Goal: Entertainment & Leisure: Consume media (video, audio)

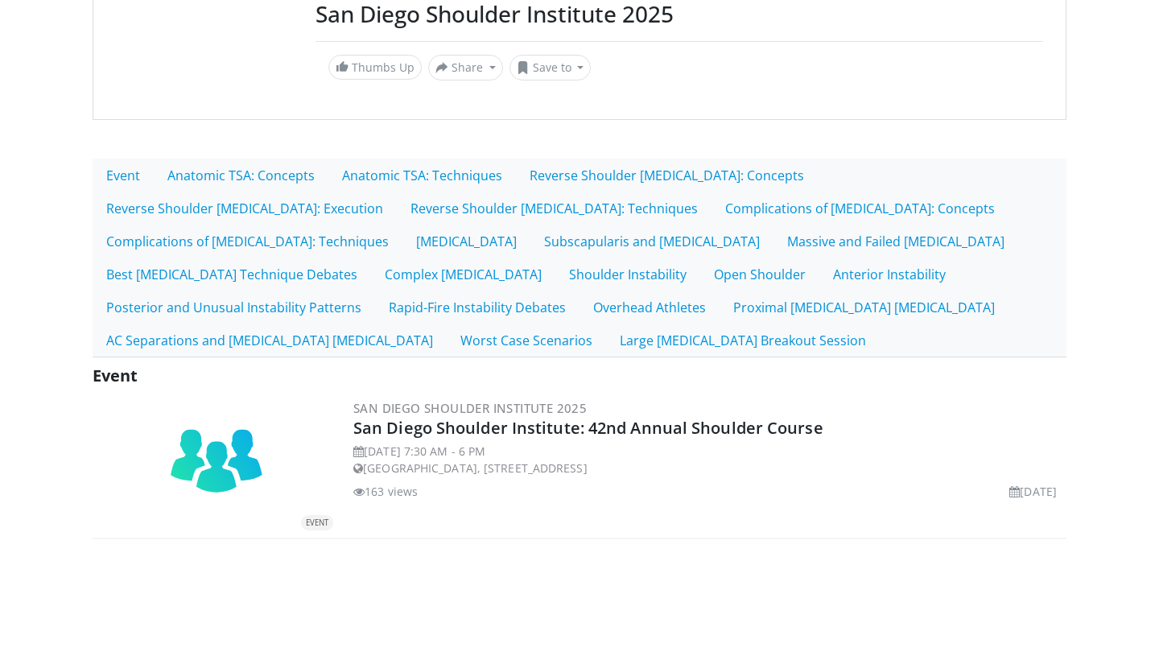
scroll to position [217, 0]
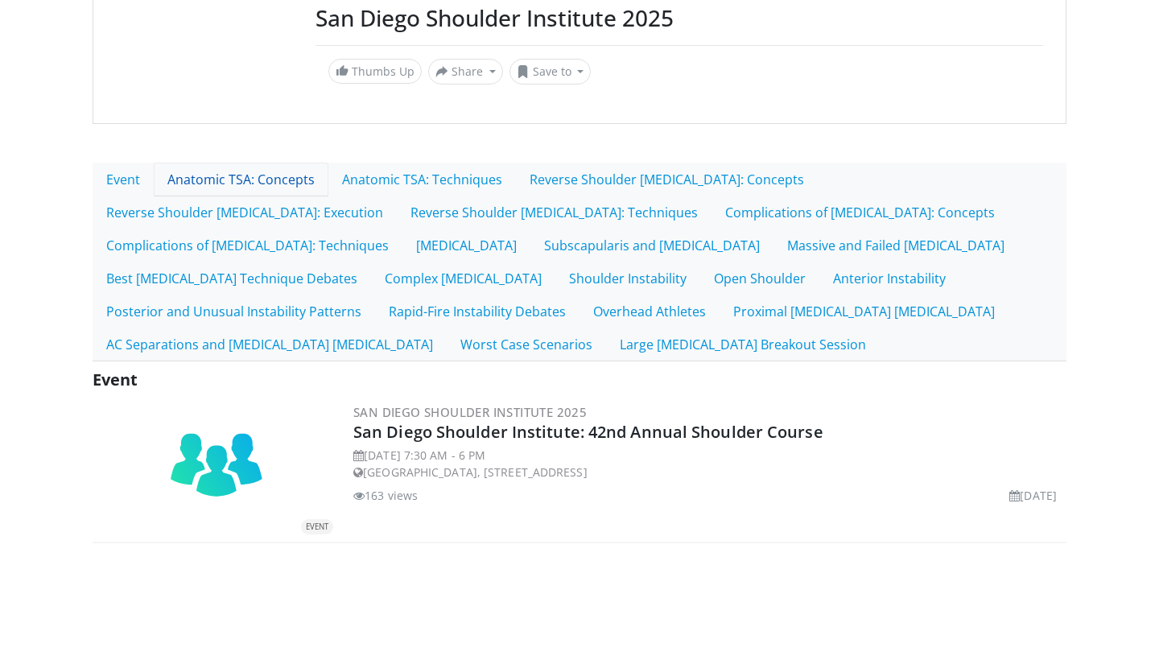
click at [271, 177] on link "Anatomic TSA: Concepts" at bounding box center [241, 180] width 175 height 34
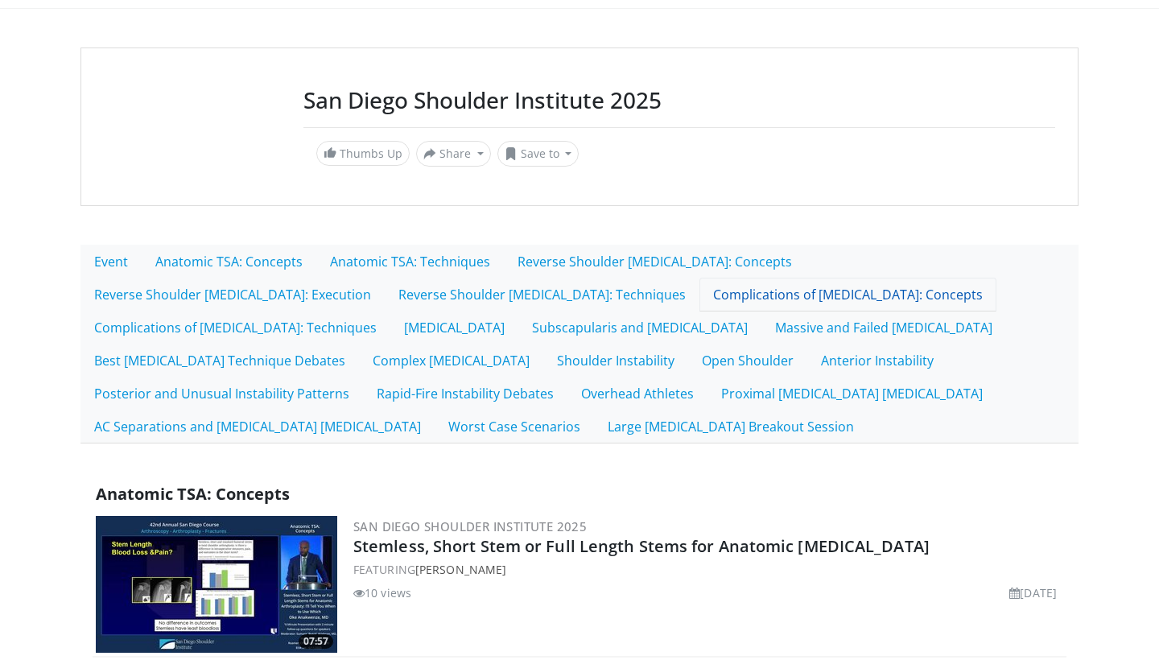
scroll to position [140, 0]
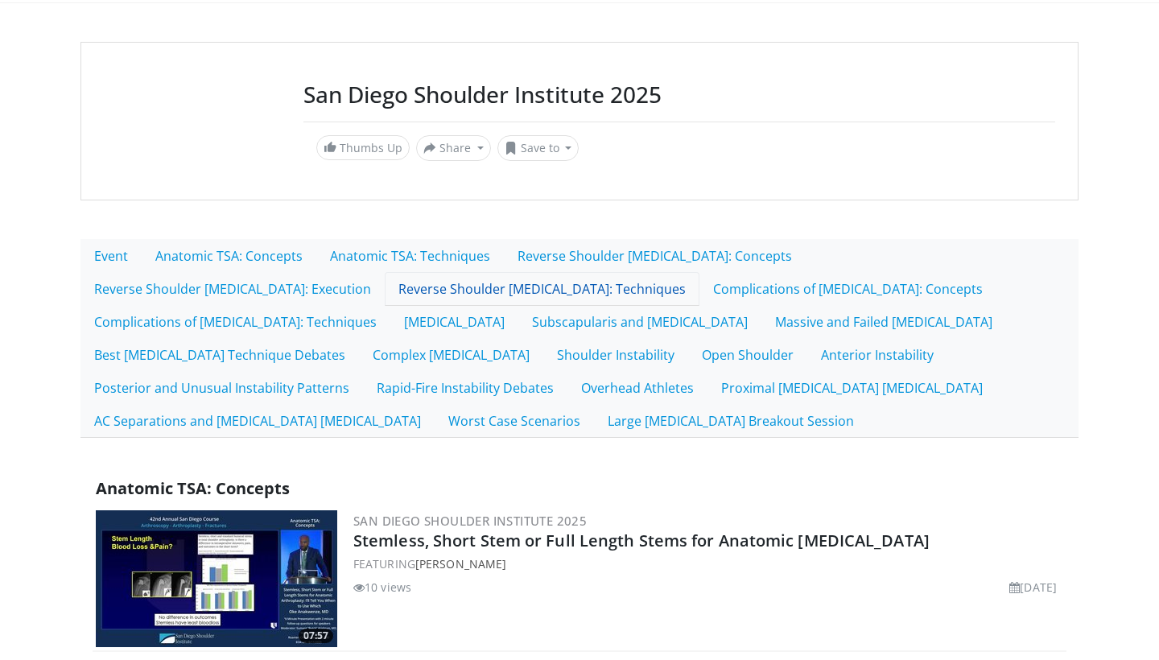
click at [385, 286] on link "Reverse Shoulder [MEDICAL_DATA]: Techniques" at bounding box center [542, 289] width 315 height 34
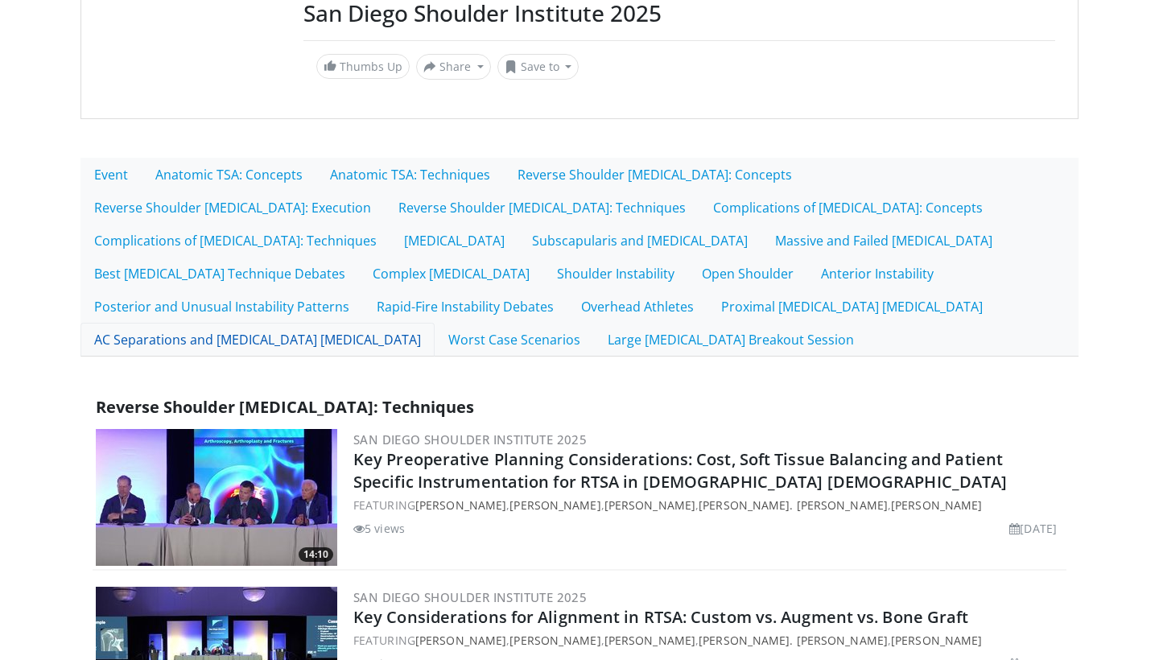
scroll to position [228, 0]
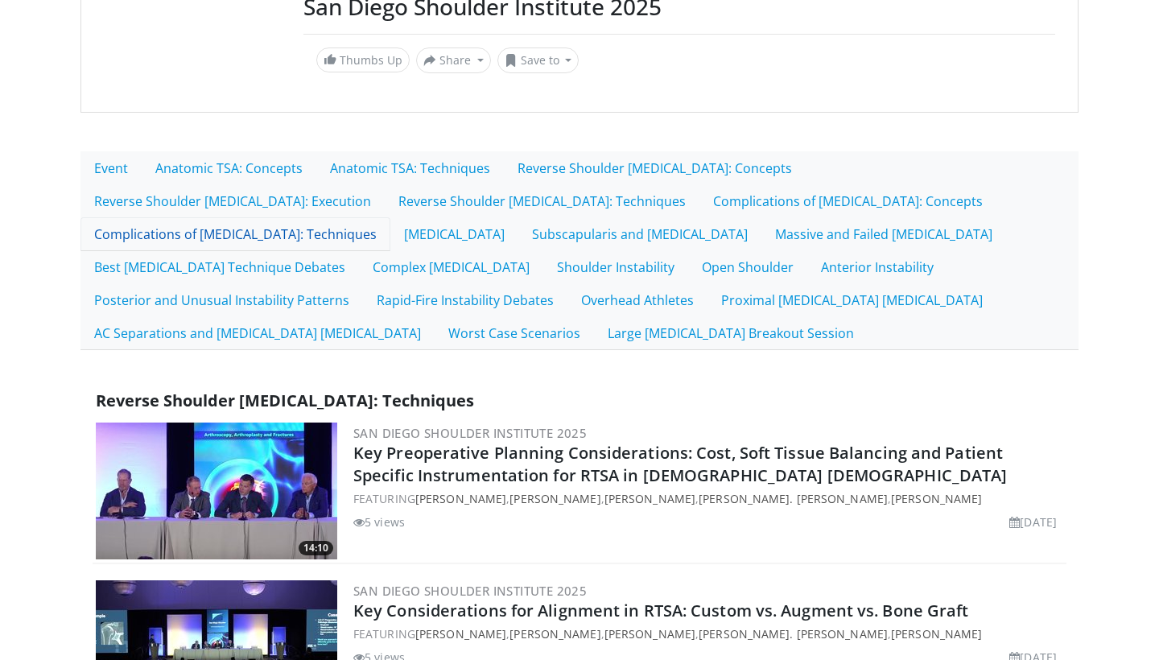
click at [390, 217] on link "Complications of [MEDICAL_DATA]: Techniques" at bounding box center [235, 234] width 310 height 34
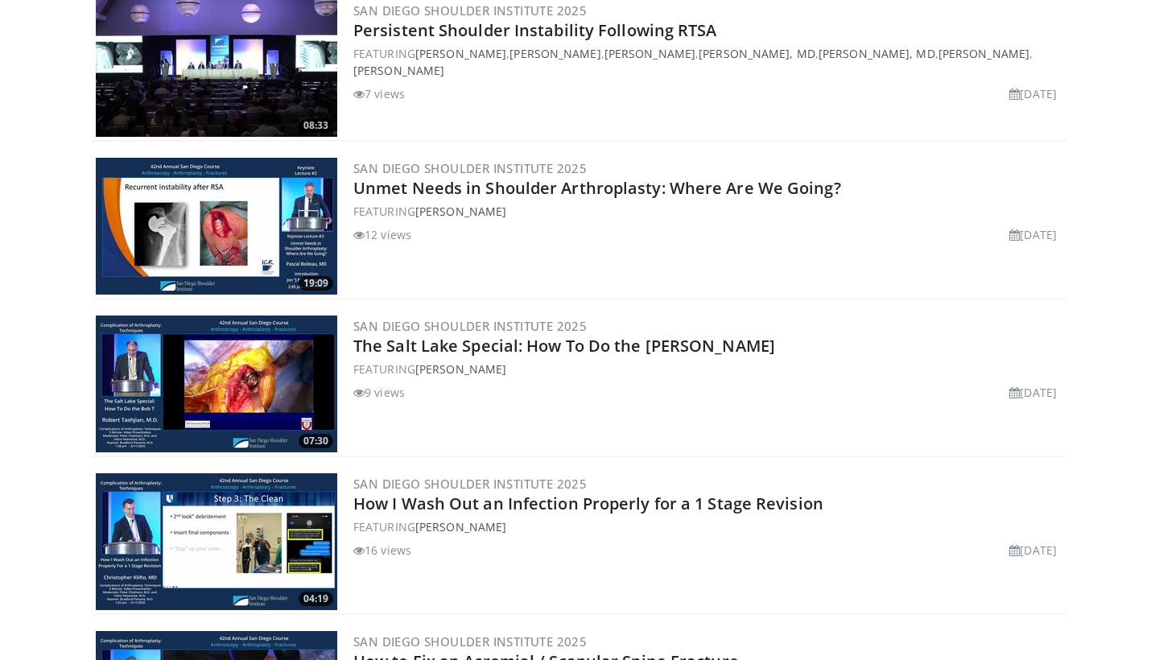
scroll to position [2070, 0]
click at [492, 347] on link "The Salt Lake Special: How To Do the [PERSON_NAME]" at bounding box center [564, 346] width 422 height 22
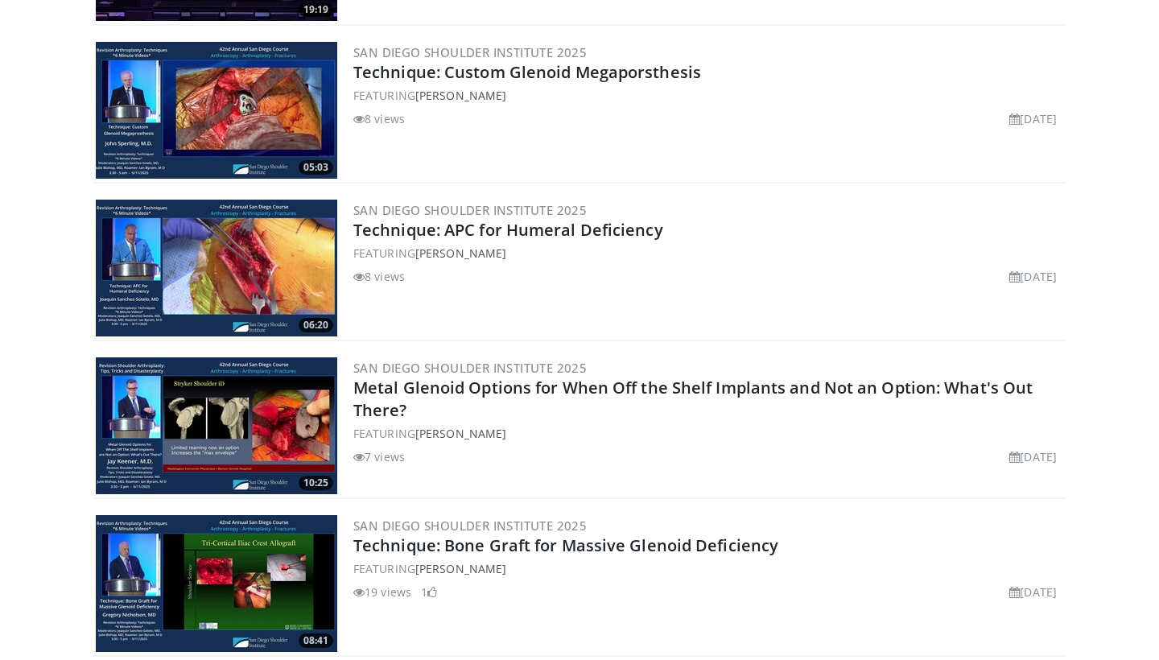
scroll to position [3135, 0]
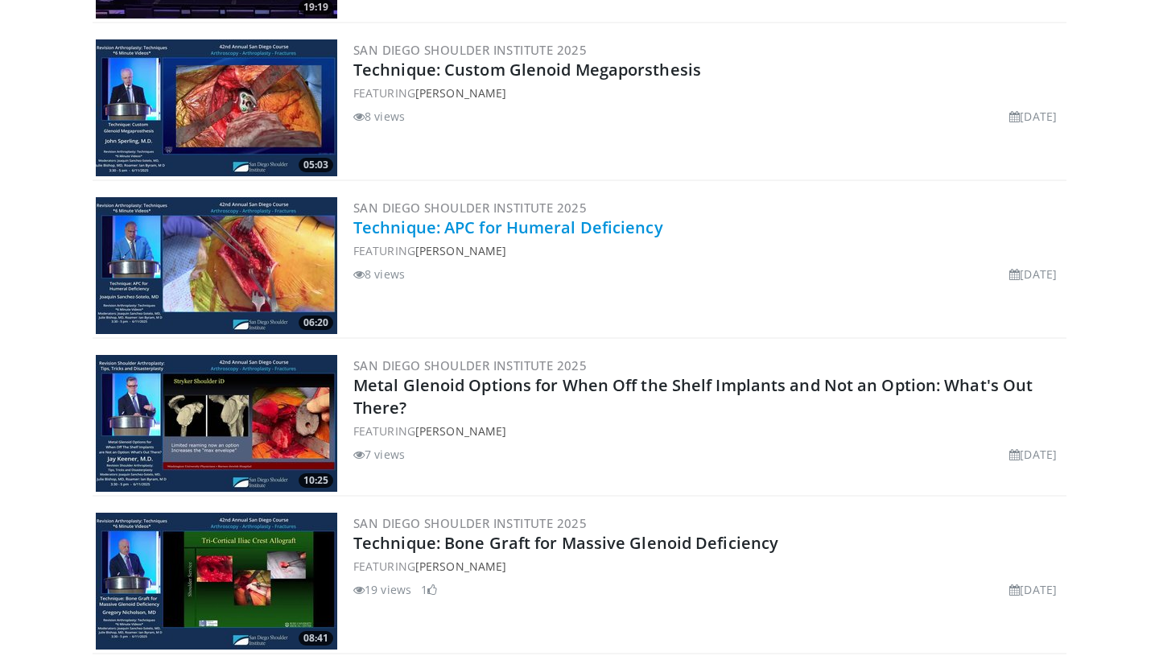
click at [576, 217] on link "Technique: APC for Humeral Deficiency" at bounding box center [508, 228] width 310 height 22
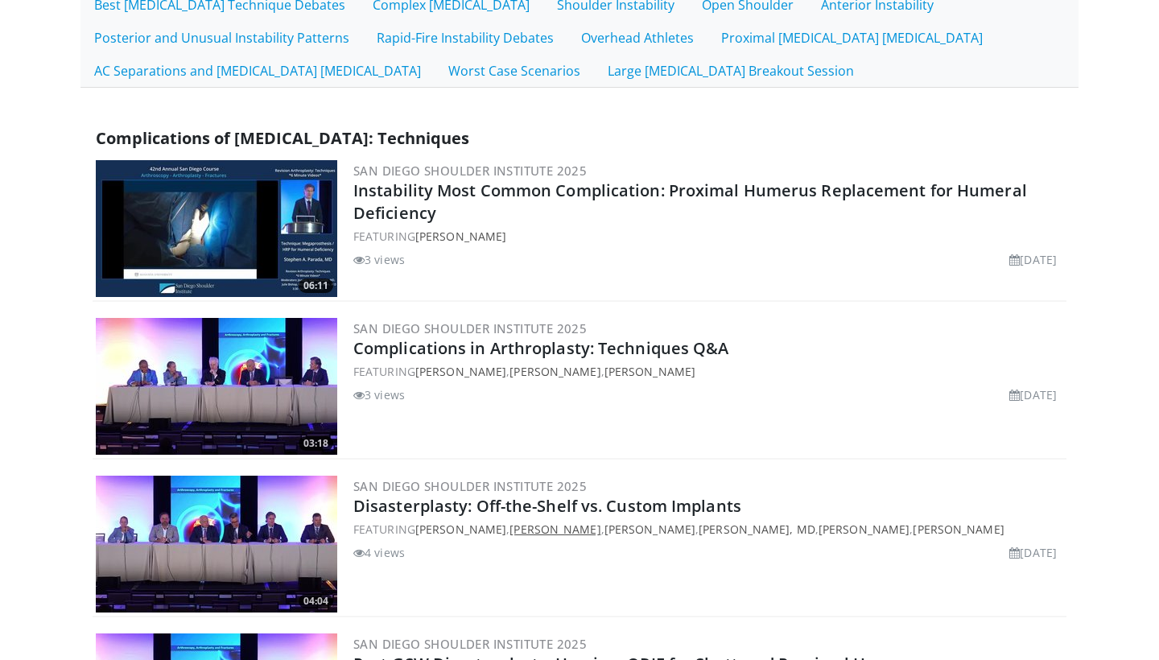
scroll to position [444, 0]
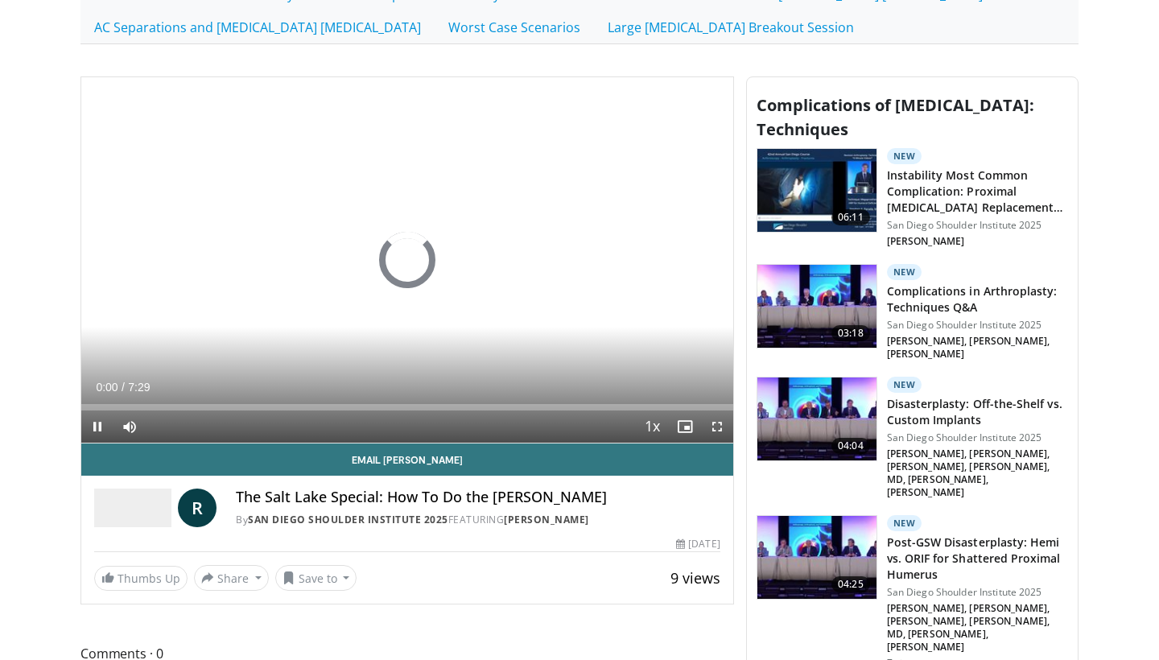
scroll to position [541, 0]
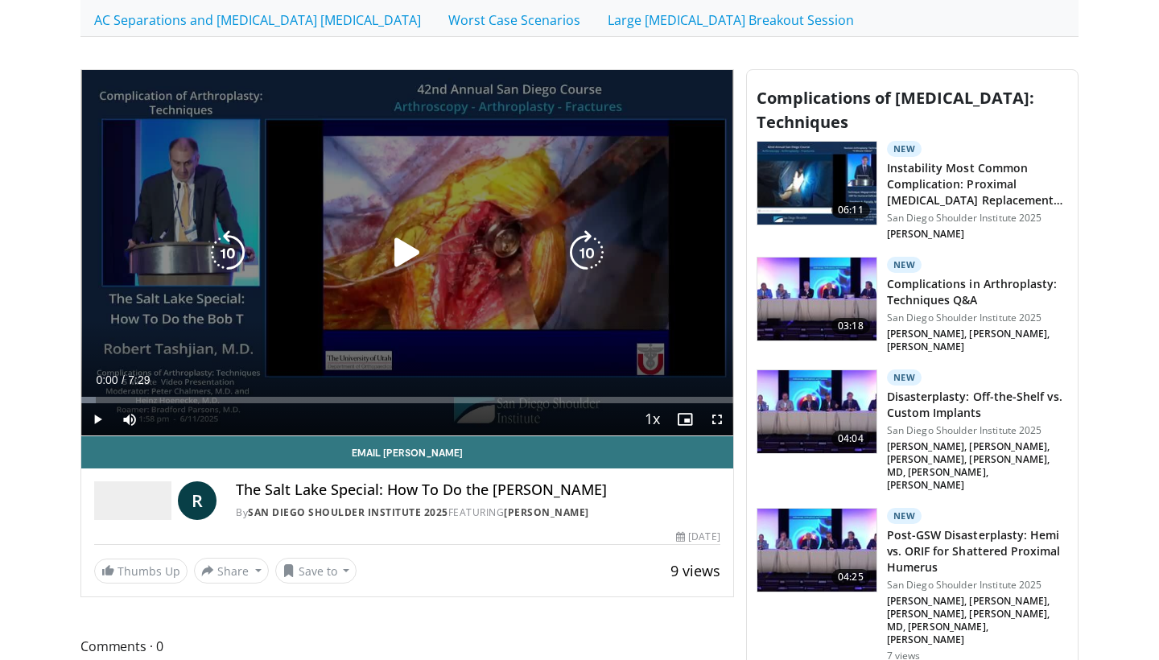
click at [396, 246] on icon "Video Player" at bounding box center [407, 252] width 45 height 45
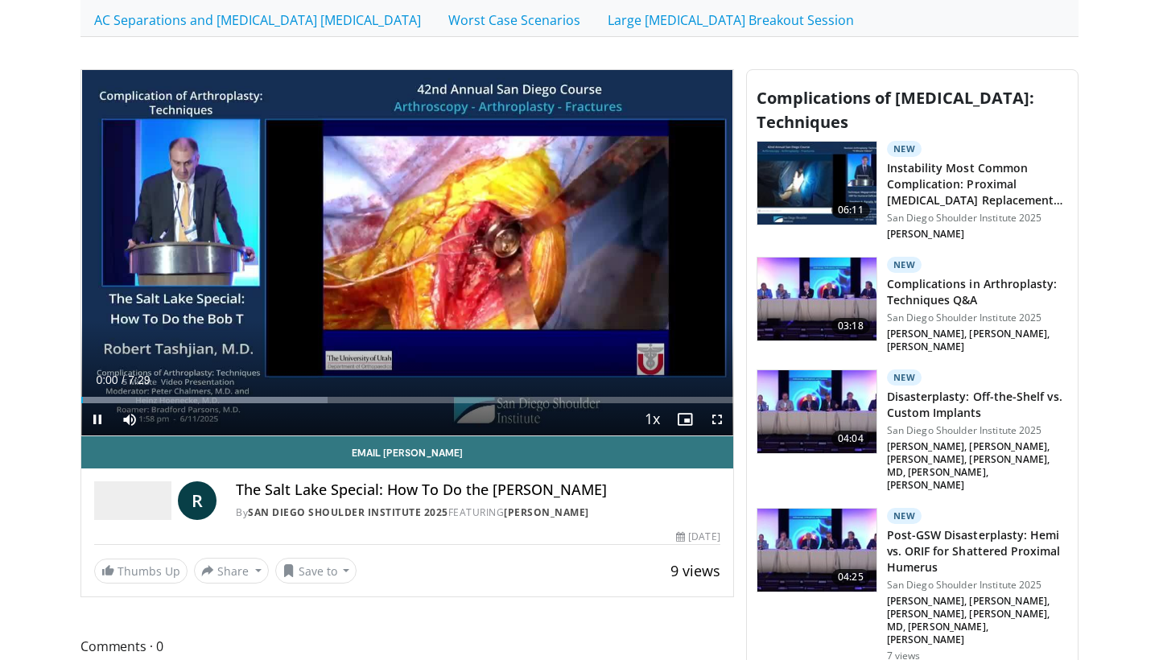
click at [724, 417] on span "Video Player" at bounding box center [717, 419] width 32 height 32
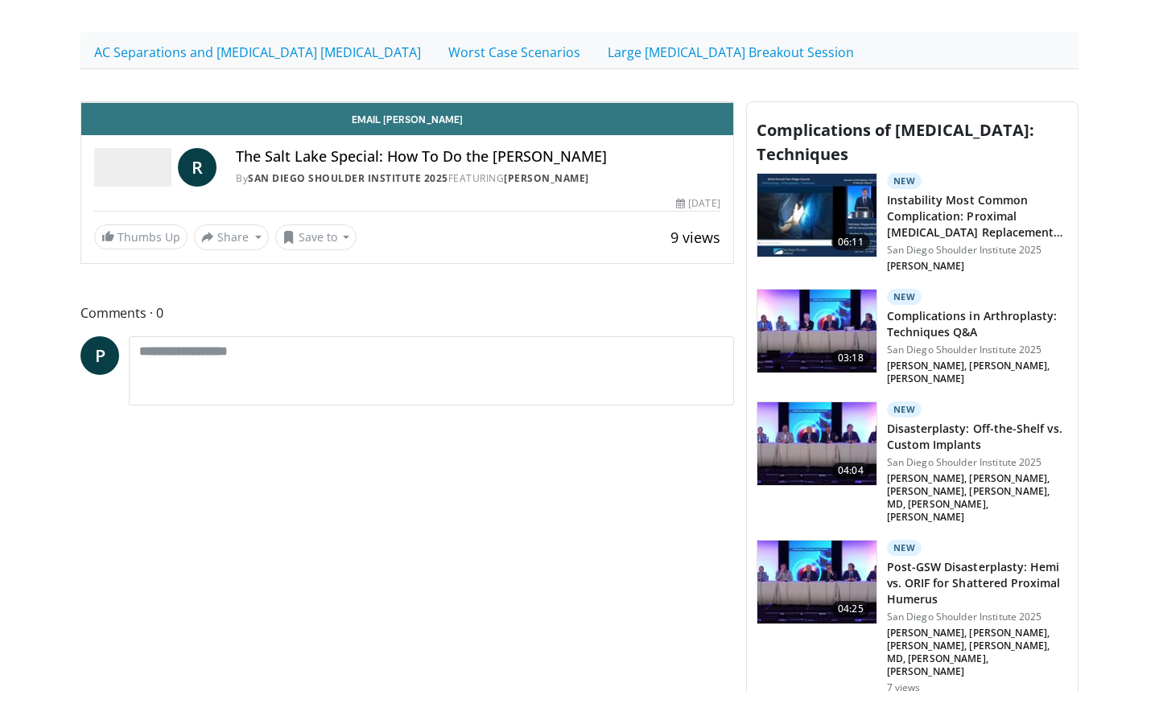
scroll to position [0, 0]
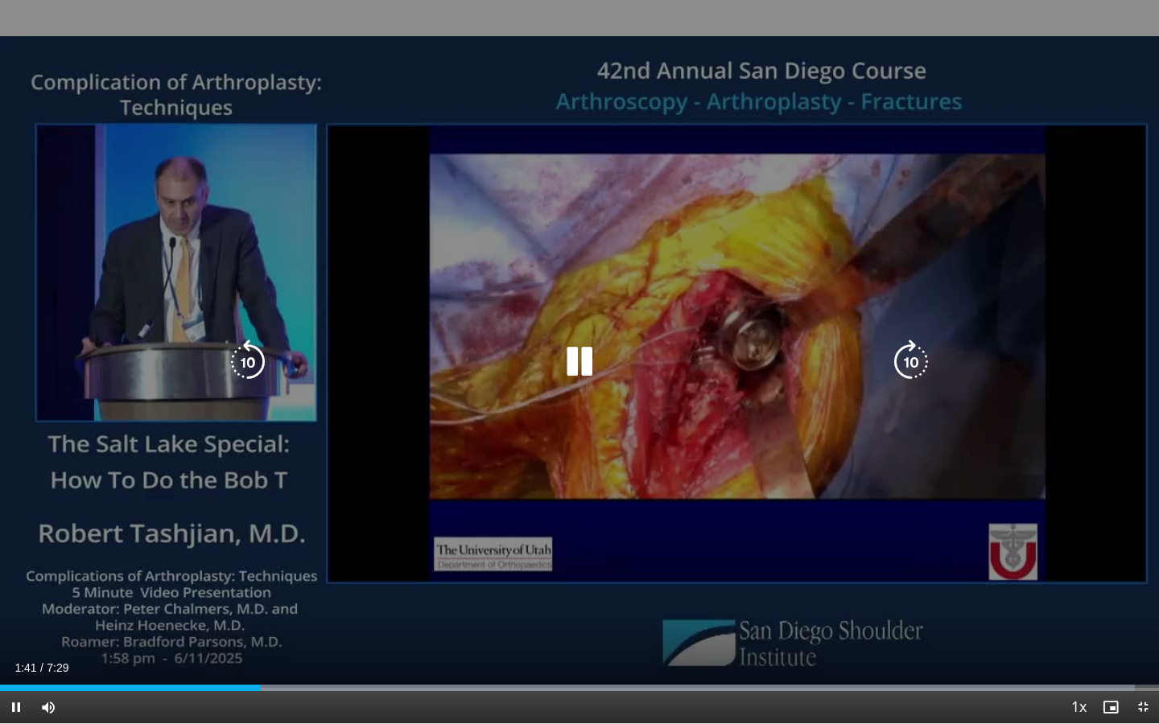
click at [709, 555] on div "10 seconds Tap to unmute" at bounding box center [579, 362] width 1159 height 724
click at [580, 360] on icon "Video Player" at bounding box center [579, 362] width 45 height 45
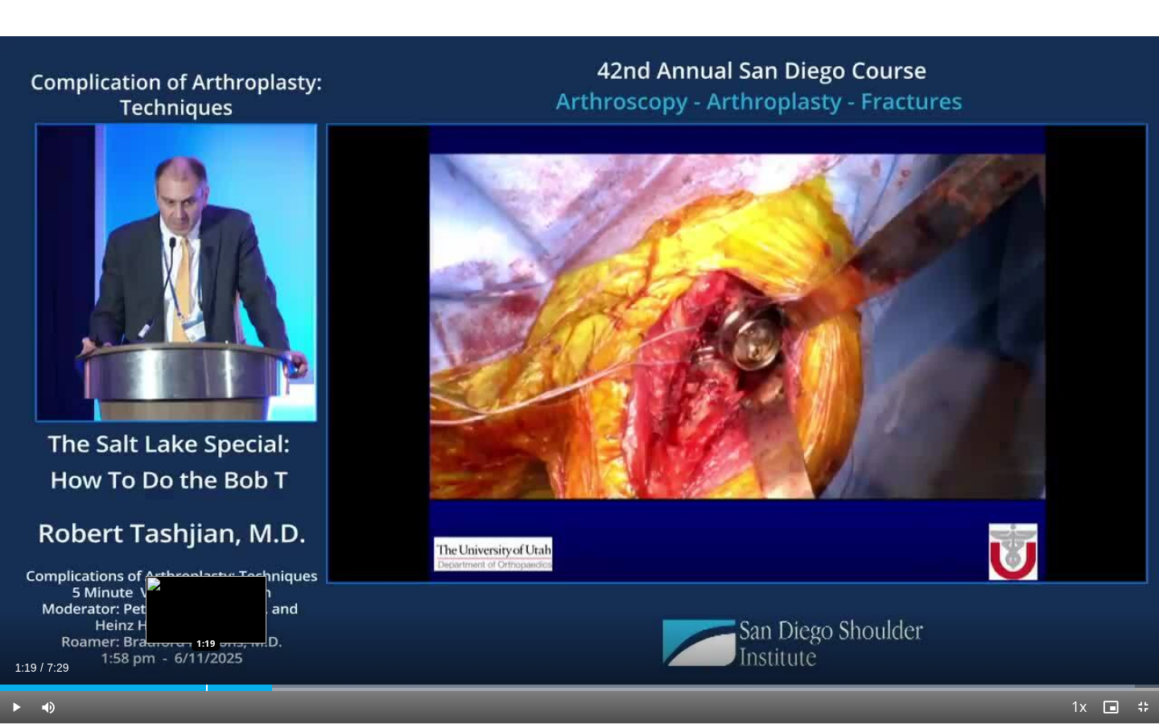
click at [206, 659] on div "Loaded : 97.92% 1:19 1:19" at bounding box center [579, 688] width 1159 height 6
click at [452, 659] on div "Current Time 1:22 / Duration 7:29" at bounding box center [579, 668] width 1159 height 14
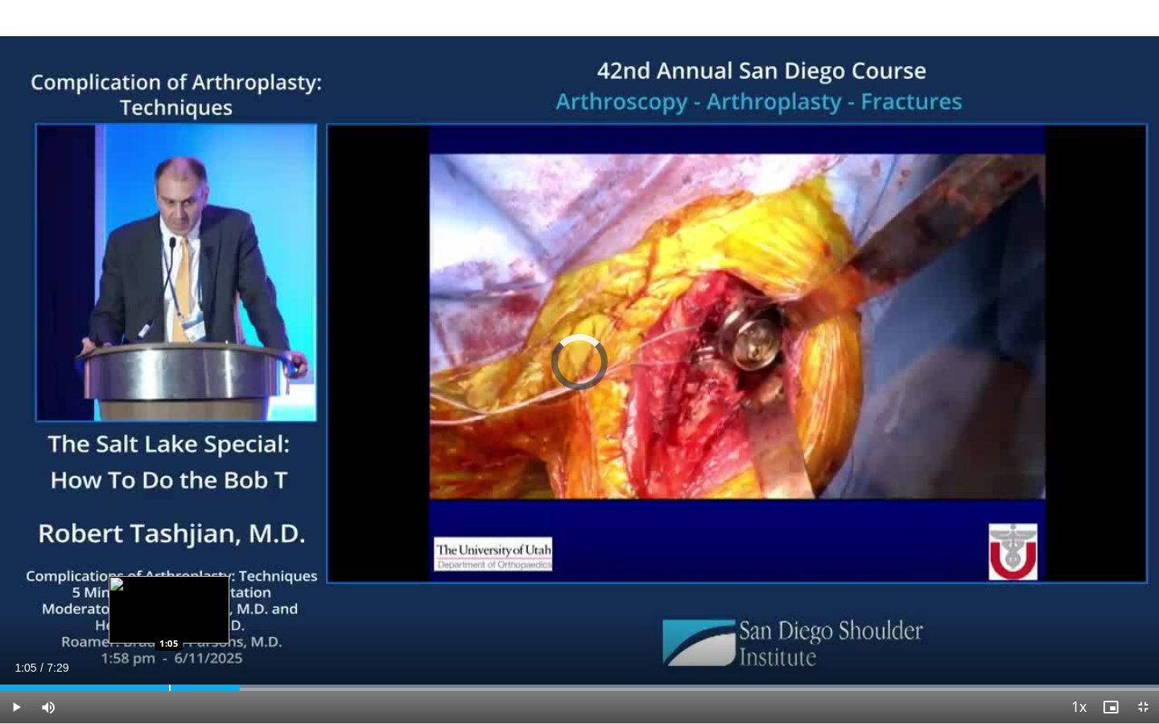
click at [169, 659] on div "Progress Bar" at bounding box center [170, 688] width 2 height 6
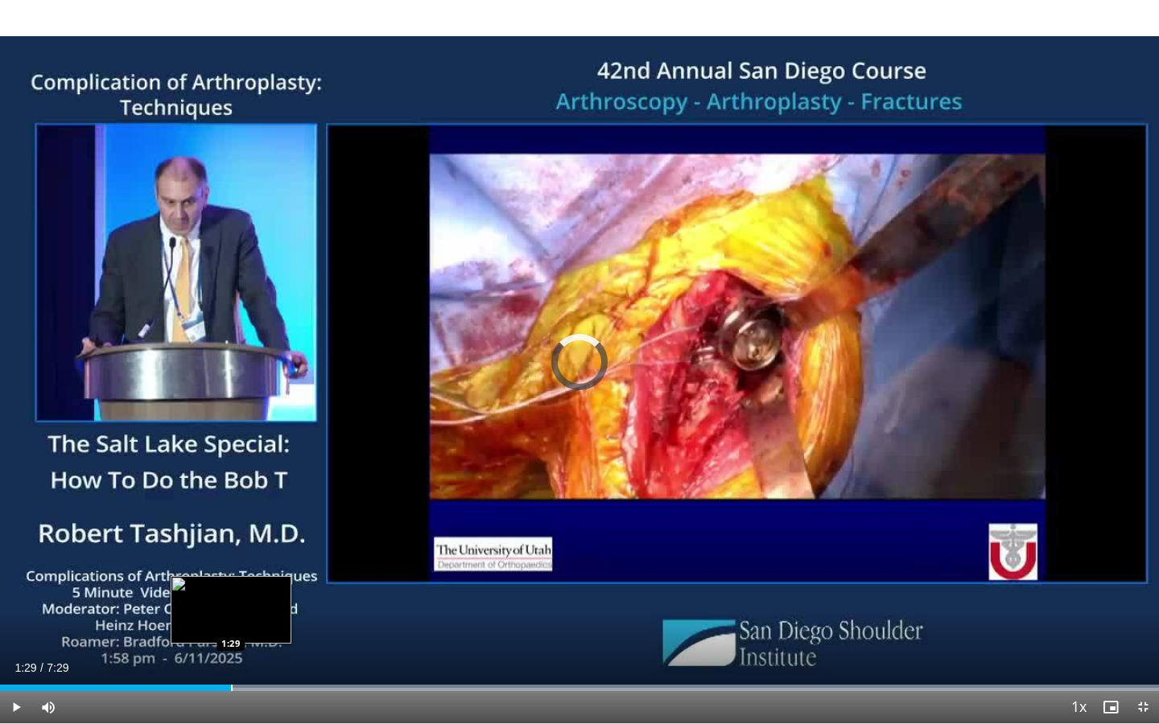
click at [231, 659] on div "Progress Bar" at bounding box center [232, 688] width 2 height 6
click at [235, 659] on div "Loaded : 99.98% 1:43 1:31" at bounding box center [579, 683] width 1159 height 15
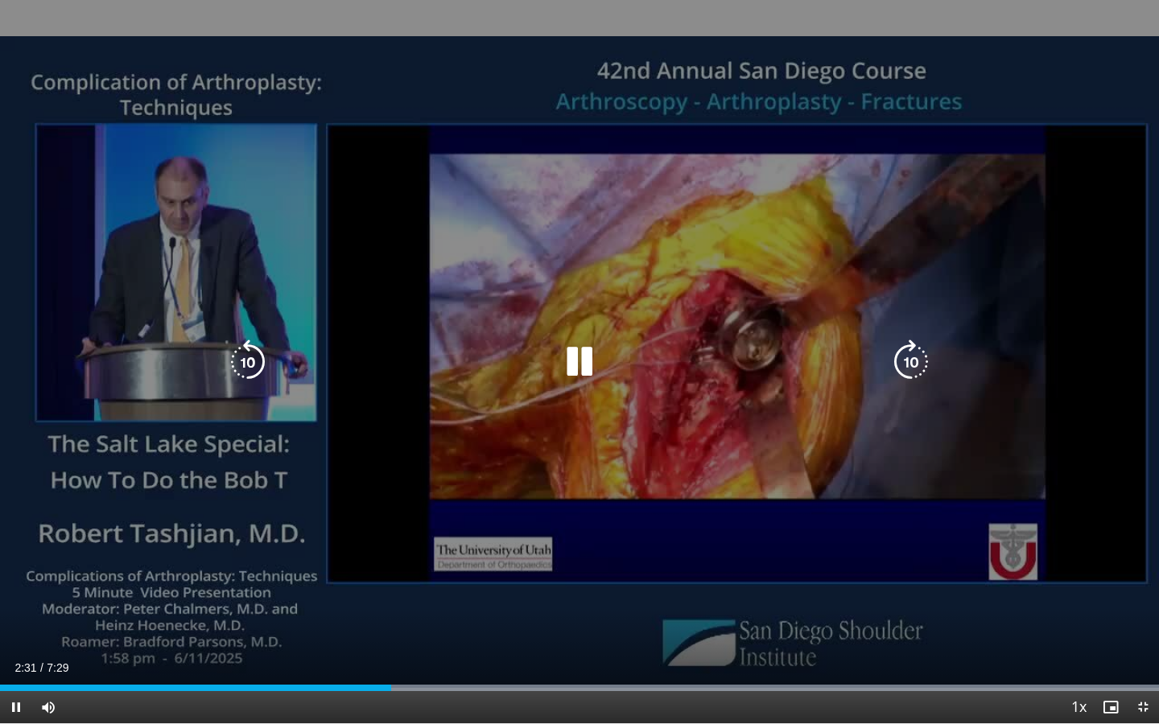
click at [609, 555] on div "10 seconds Tap to unmute" at bounding box center [579, 362] width 1159 height 724
click at [583, 376] on icon "Video Player" at bounding box center [579, 362] width 45 height 45
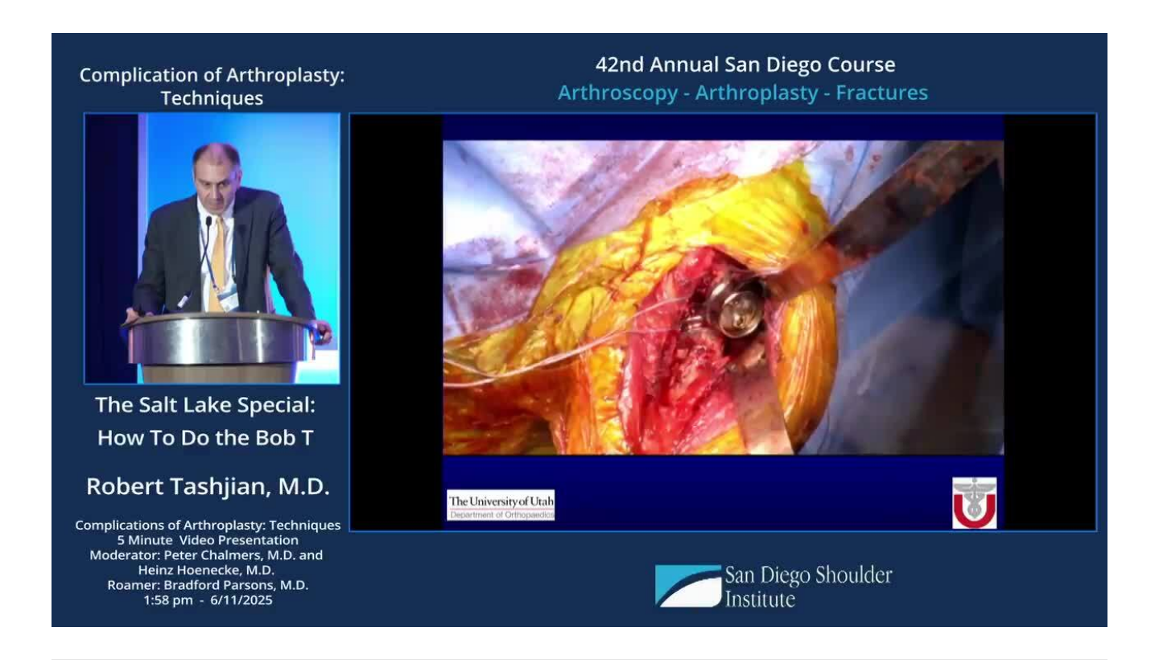
scroll to position [541, 0]
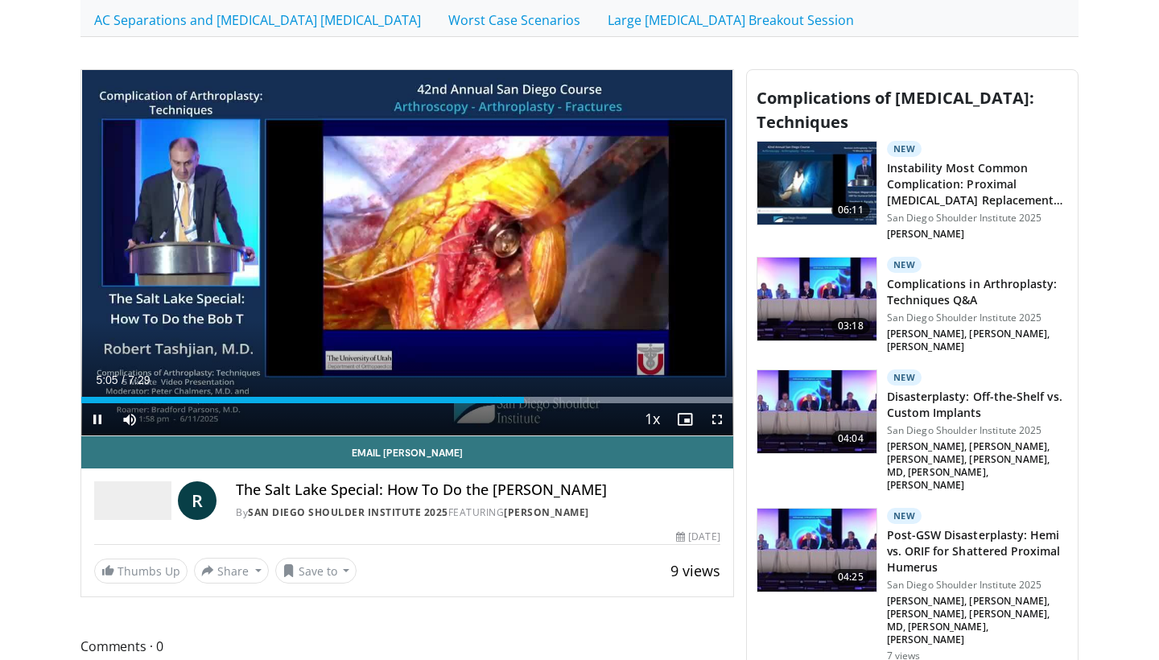
click at [718, 424] on span "Video Player" at bounding box center [717, 419] width 32 height 32
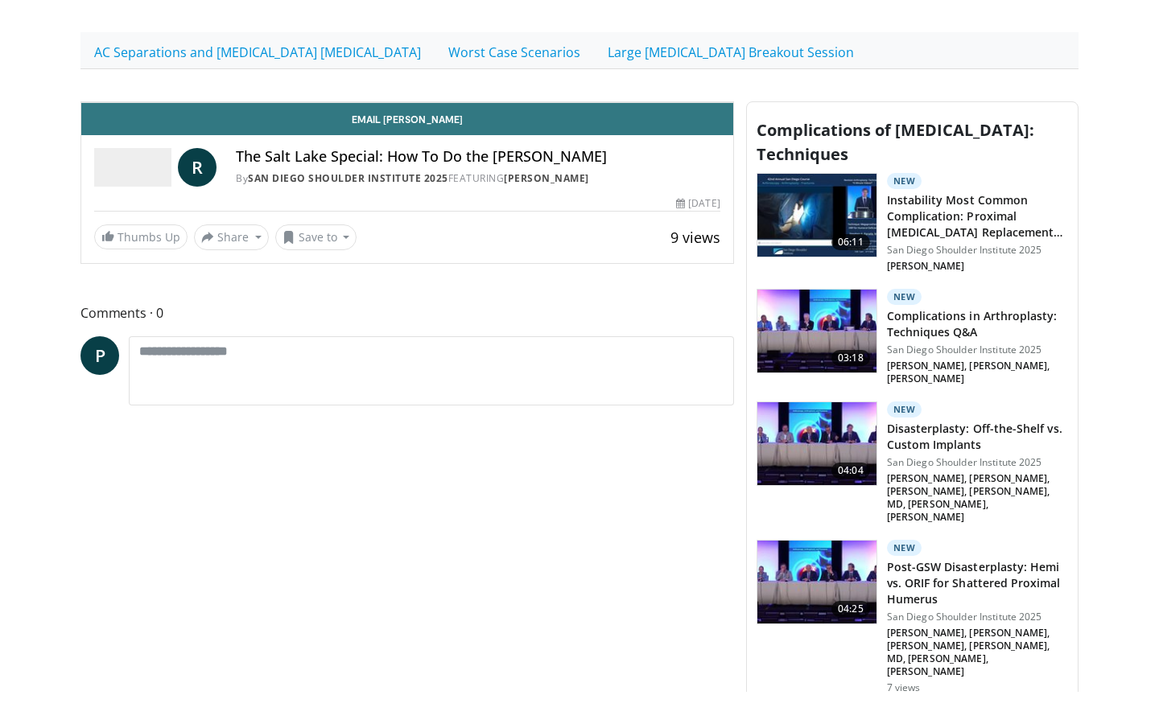
scroll to position [0, 0]
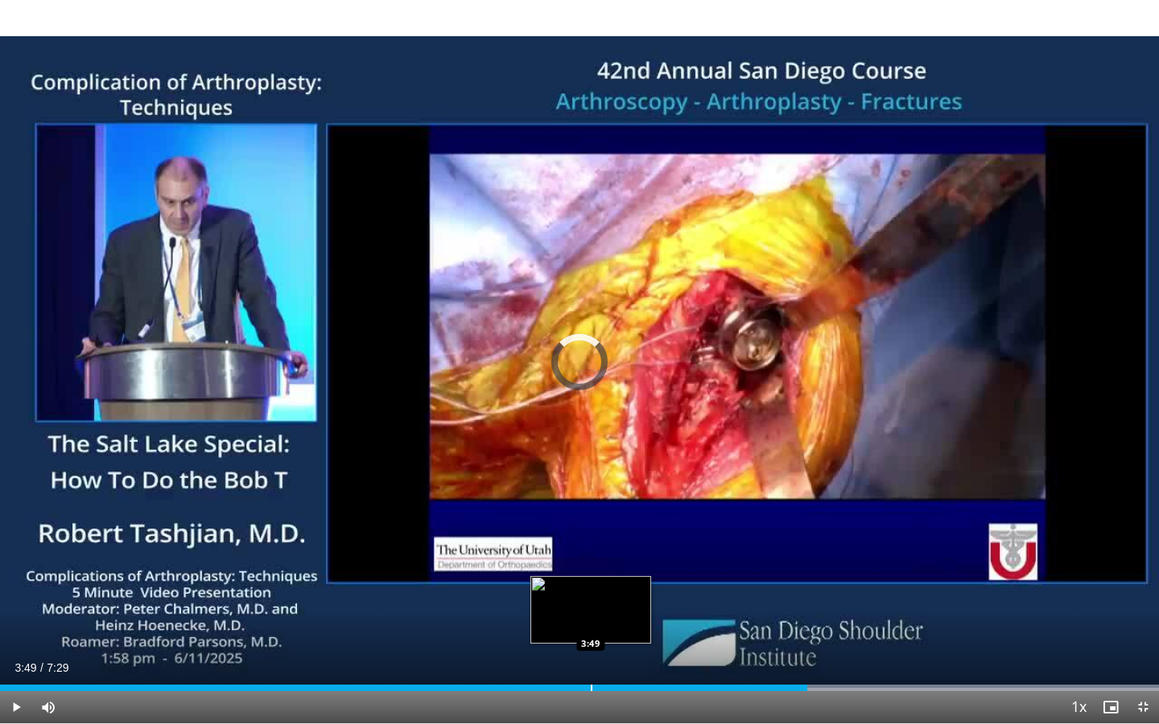
click at [591, 659] on div "Progress Bar" at bounding box center [592, 688] width 2 height 6
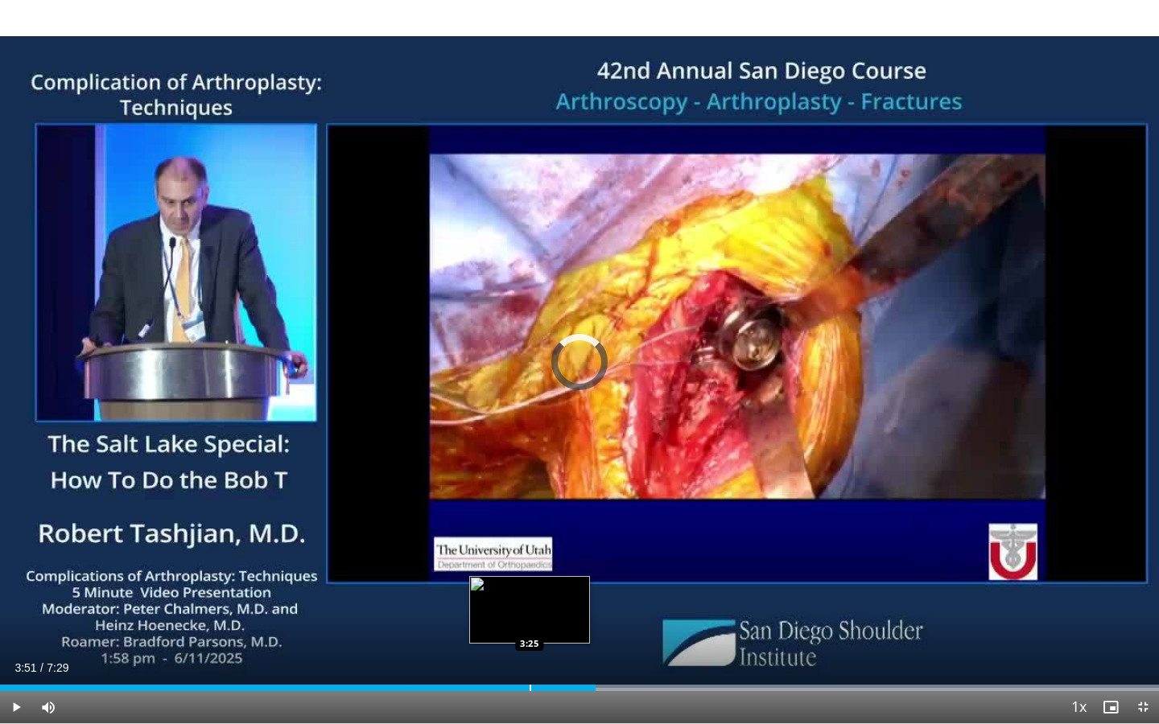
click at [530, 659] on div "Progress Bar" at bounding box center [531, 688] width 2 height 6
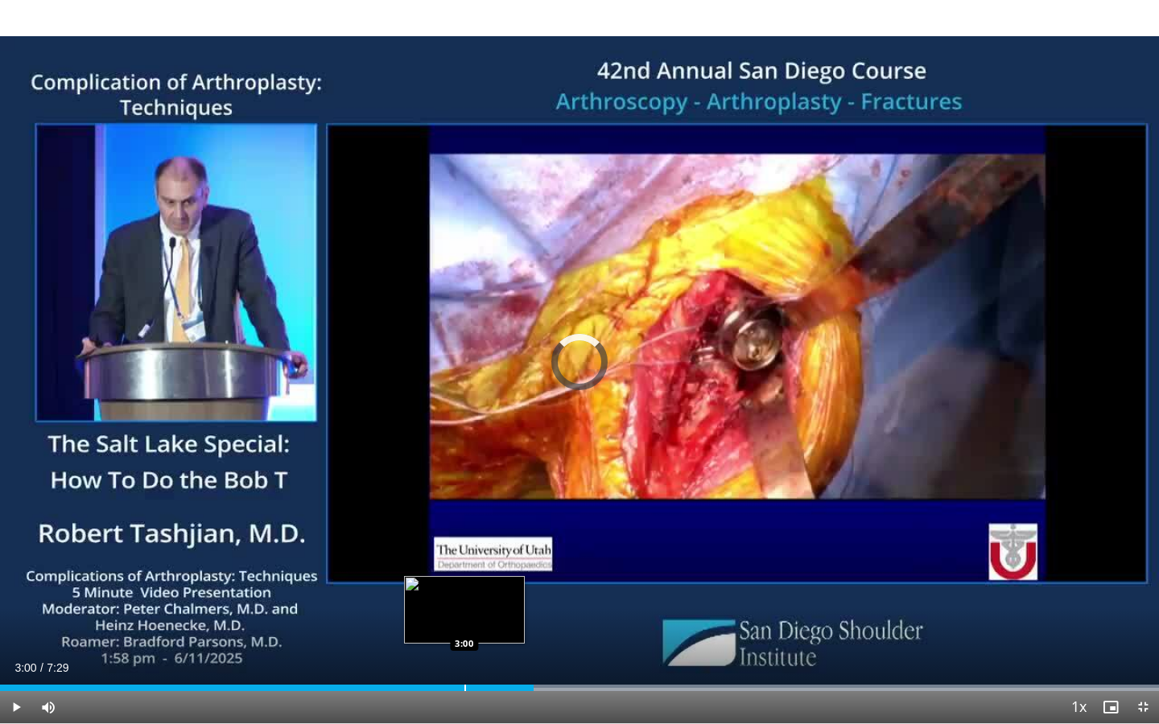
click at [464, 659] on div "Progress Bar" at bounding box center [465, 688] width 2 height 6
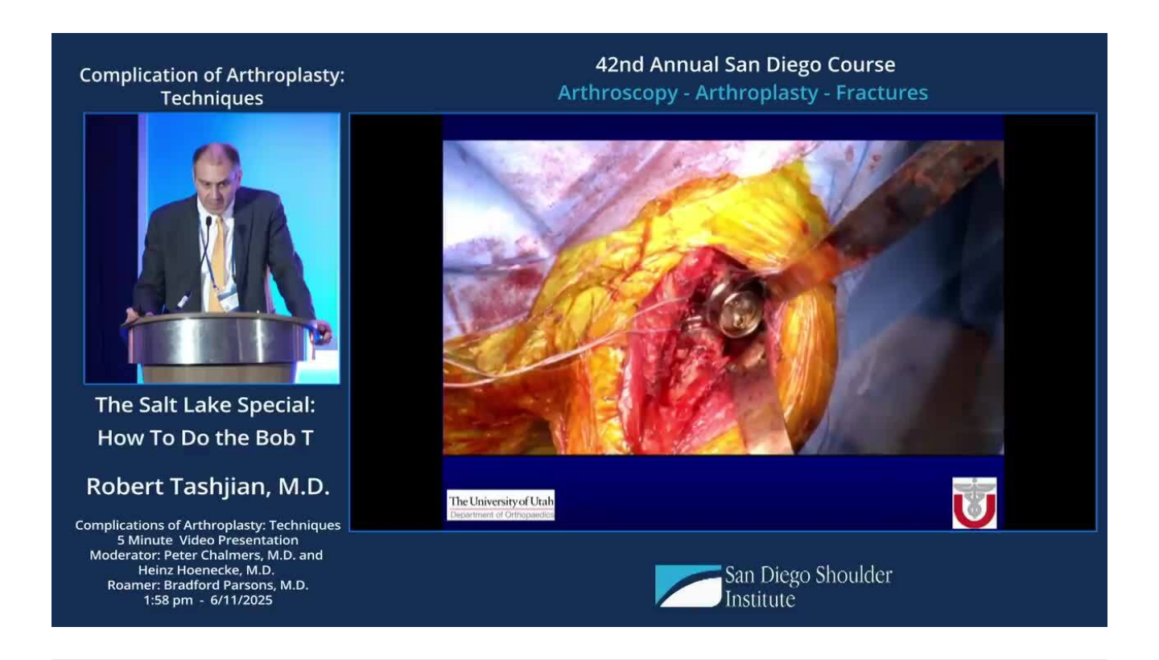
scroll to position [541, 0]
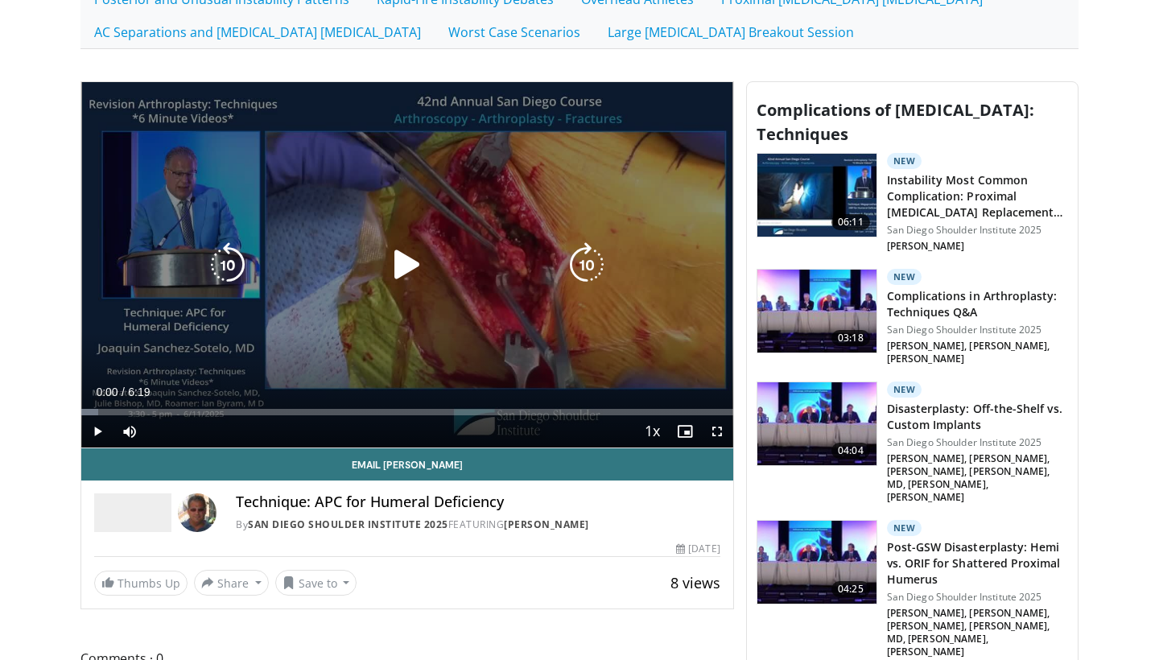
scroll to position [530, 0]
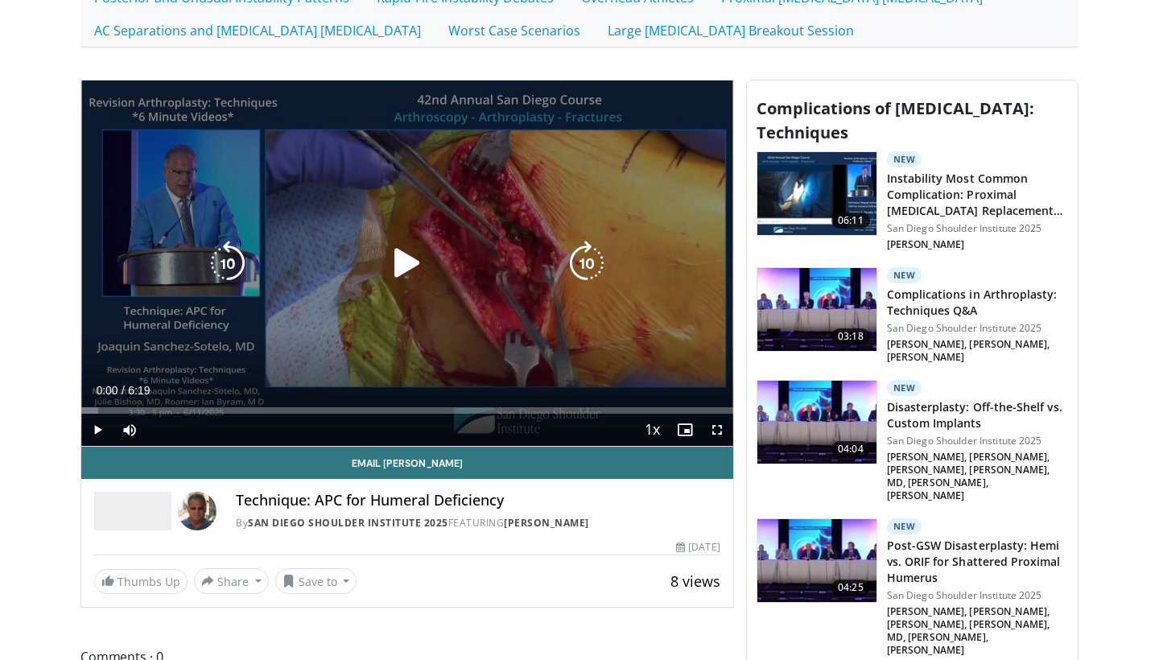
click at [395, 261] on icon "Video Player" at bounding box center [407, 263] width 45 height 45
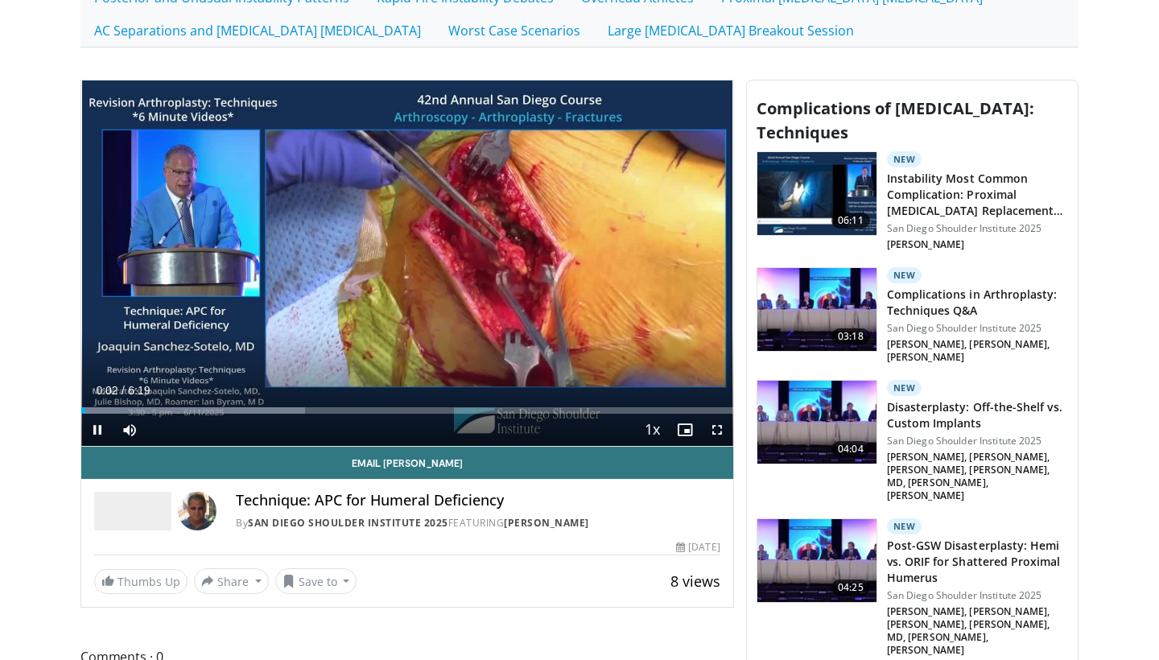
click at [714, 425] on span "Video Player" at bounding box center [717, 430] width 32 height 32
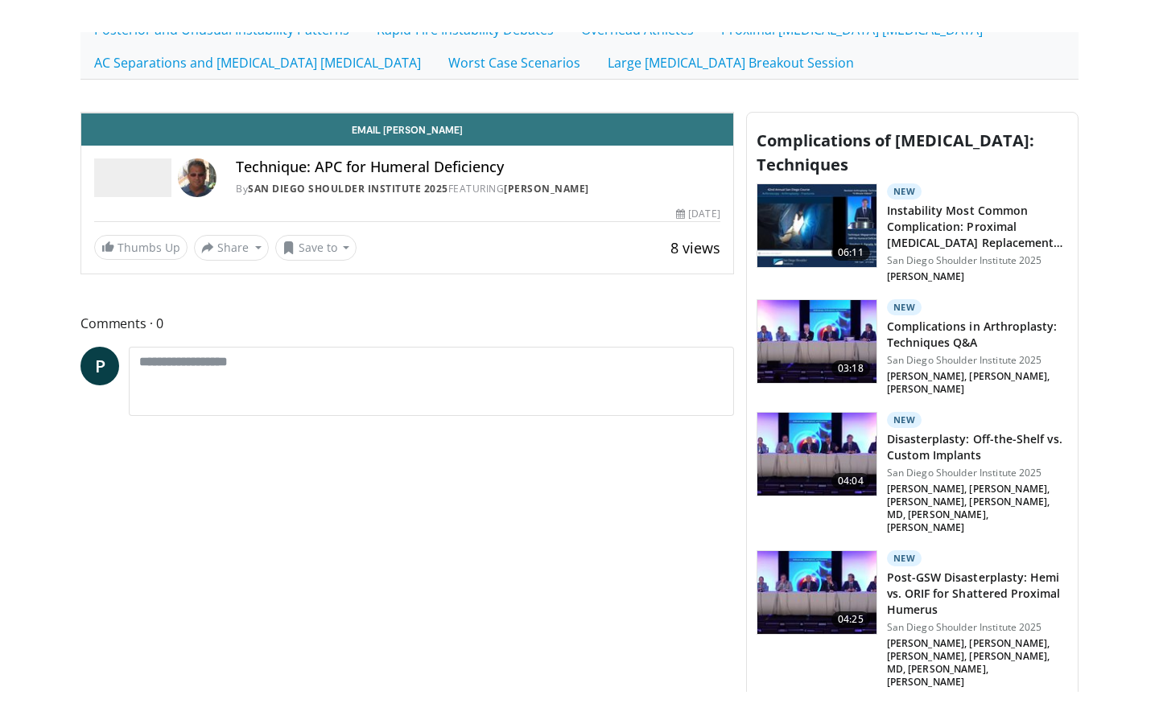
scroll to position [0, 0]
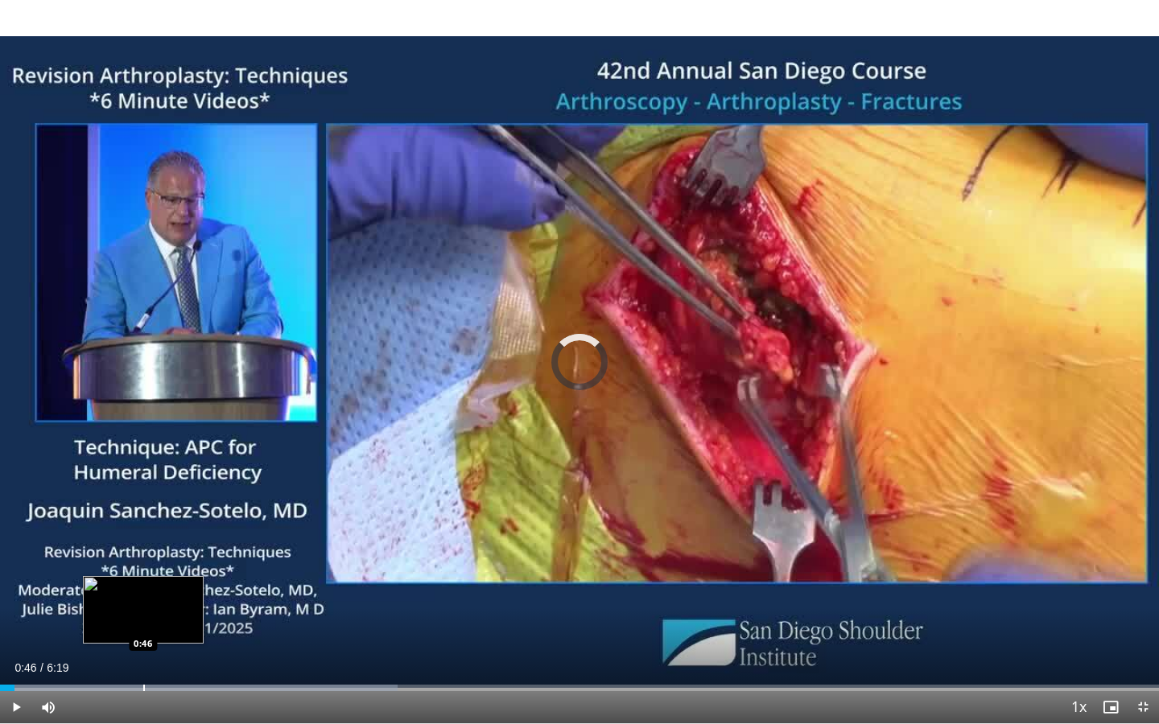
click at [143, 659] on div "Loaded : 34.28% 0:04 0:46" at bounding box center [579, 683] width 1159 height 15
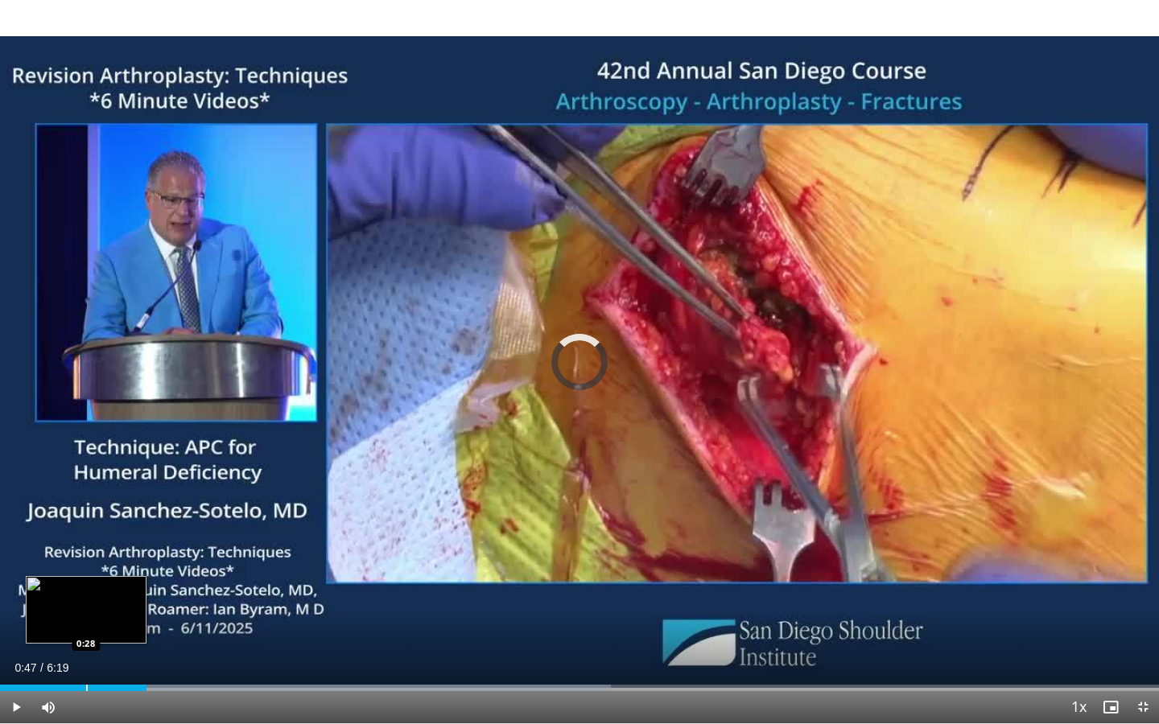
click at [86, 659] on div "Progress Bar" at bounding box center [87, 688] width 2 height 6
click at [89, 659] on div "Progress Bar" at bounding box center [90, 688] width 2 height 6
click at [70, 659] on div "Progress Bar" at bounding box center [71, 688] width 2 height 6
click at [57, 659] on div "Progress Bar" at bounding box center [58, 688] width 2 height 6
click at [30, 659] on div "Loaded : 65.27% 0:21 0:09" at bounding box center [579, 683] width 1159 height 15
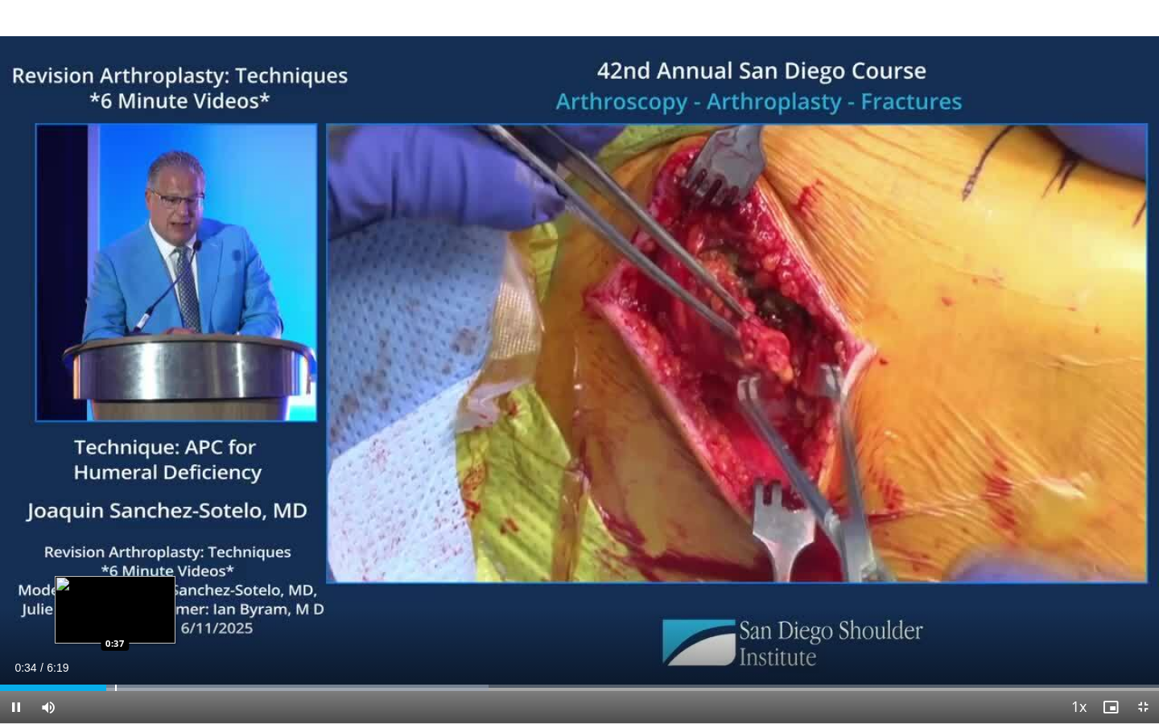
click at [115, 659] on div "Progress Bar" at bounding box center [116, 688] width 2 height 6
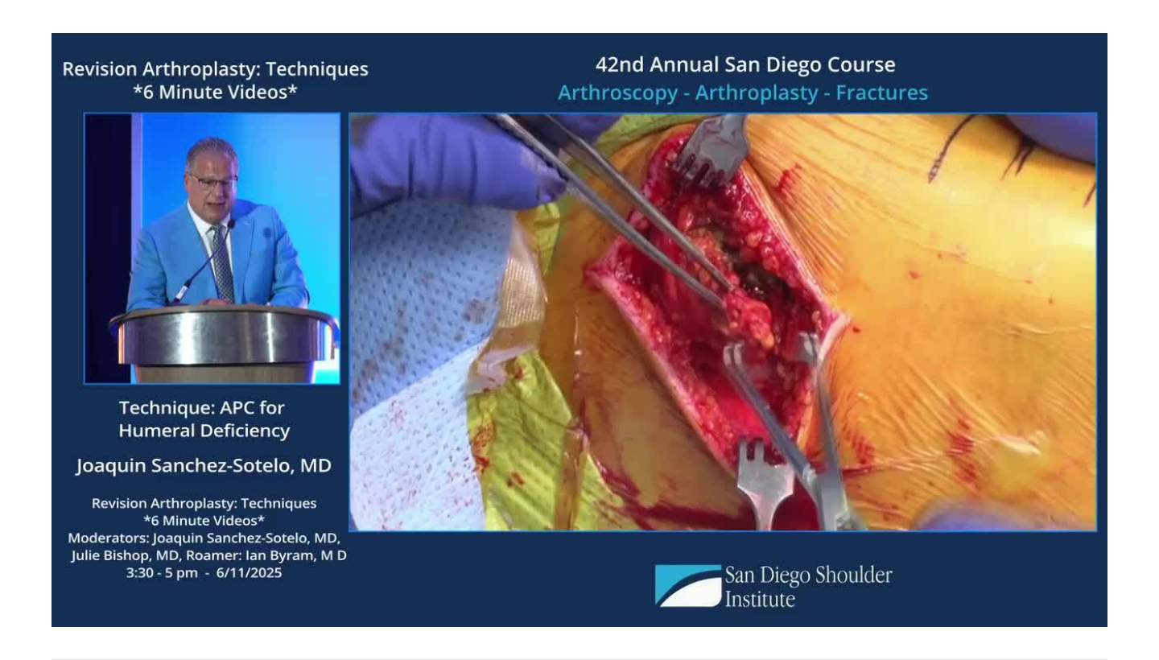
scroll to position [530, 0]
